Goal: Task Accomplishment & Management: Manage account settings

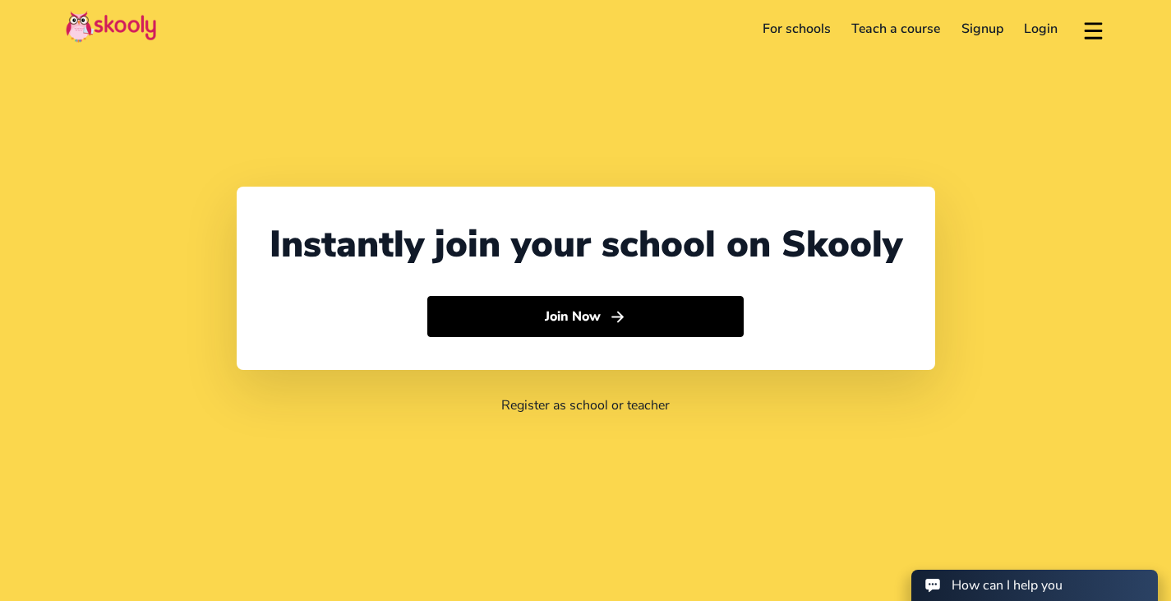
select select "65"
select select "[GEOGRAPHIC_DATA]"
select select "[GEOGRAPHIC_DATA]/[GEOGRAPHIC_DATA]"
click at [1036, 21] on link "Login" at bounding box center [1041, 29] width 55 height 26
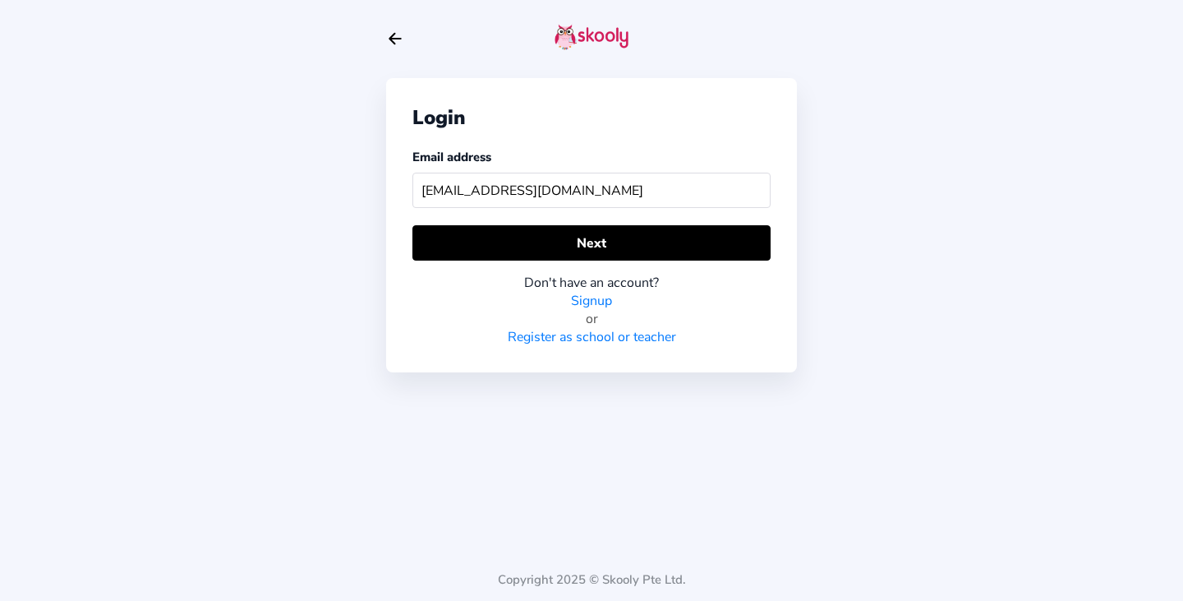
type input "[EMAIL_ADDRESS][DOMAIN_NAME]"
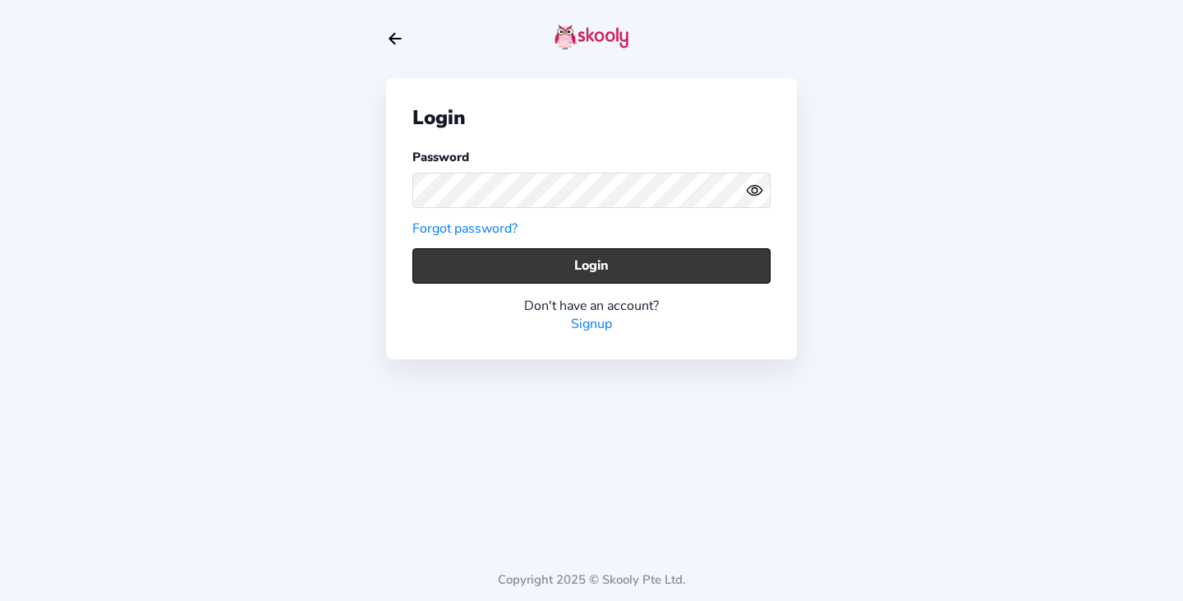
click at [695, 272] on button "Login" at bounding box center [591, 265] width 358 height 35
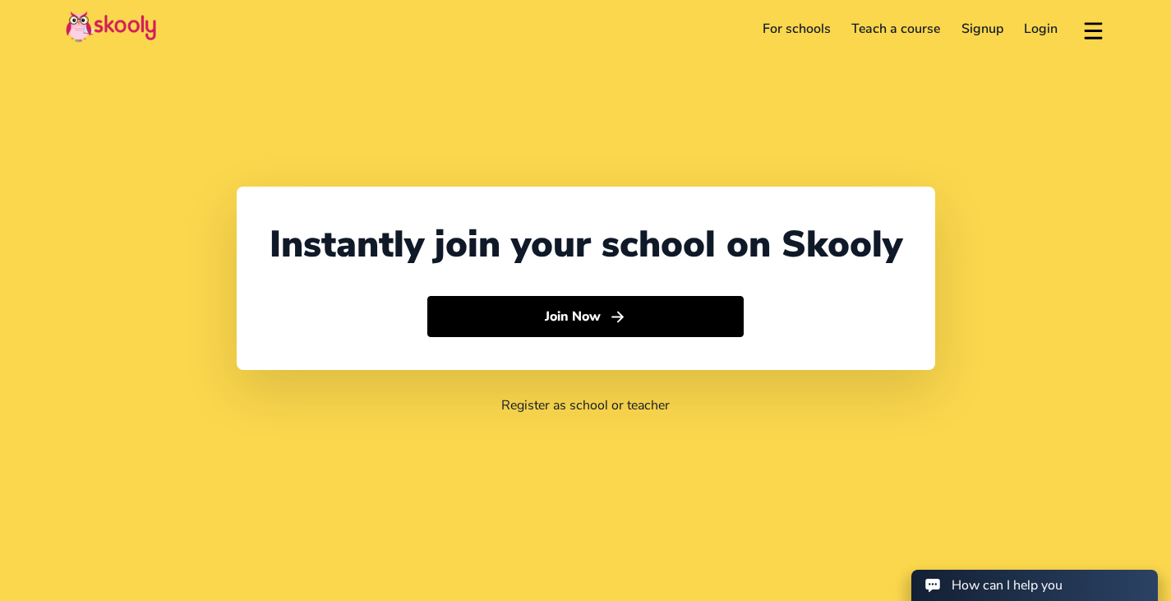
select select "65"
select select "[GEOGRAPHIC_DATA]"
select select "[GEOGRAPHIC_DATA]/[GEOGRAPHIC_DATA]"
click at [1044, 33] on link "Login" at bounding box center [1041, 29] width 55 height 26
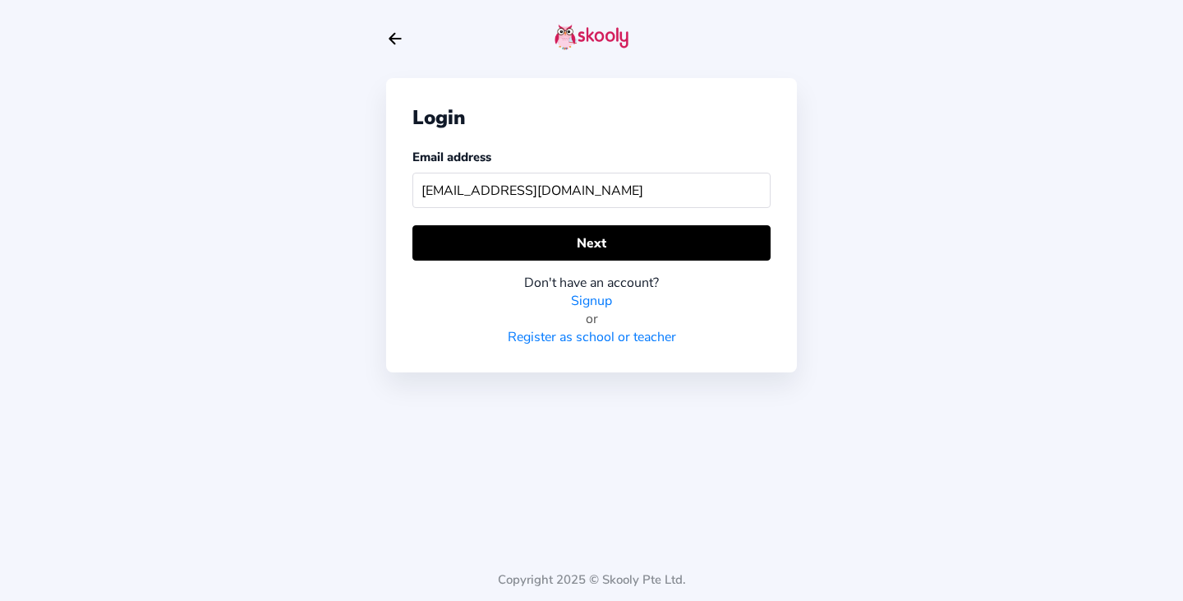
type input "[EMAIL_ADDRESS][DOMAIN_NAME]"
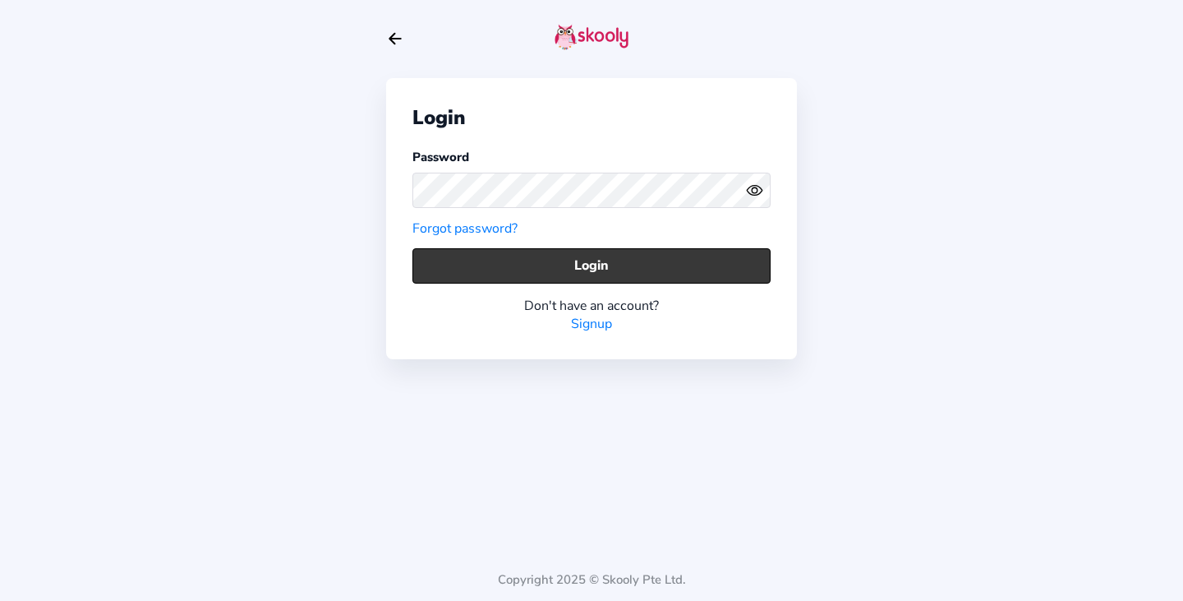
click at [559, 262] on button "Login" at bounding box center [591, 265] width 358 height 35
